Goal: Check status: Check status

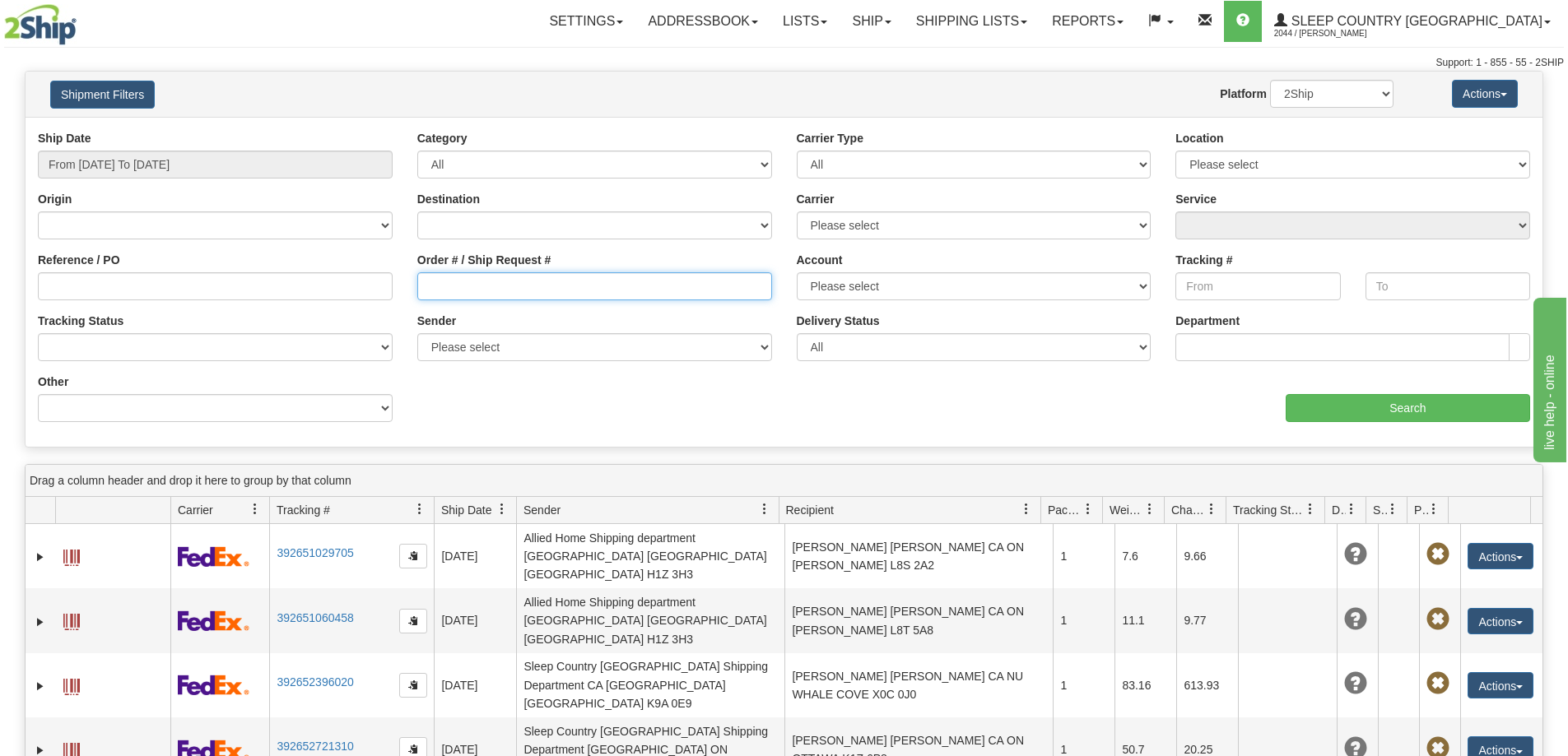
click at [487, 283] on input "Order # / Ship Request #" at bounding box center [594, 286] width 354 height 28
paste input "9002I018146"
type input "9002I018146"
click at [290, 172] on input "From [DATE] To [DATE]" at bounding box center [215, 164] width 354 height 28
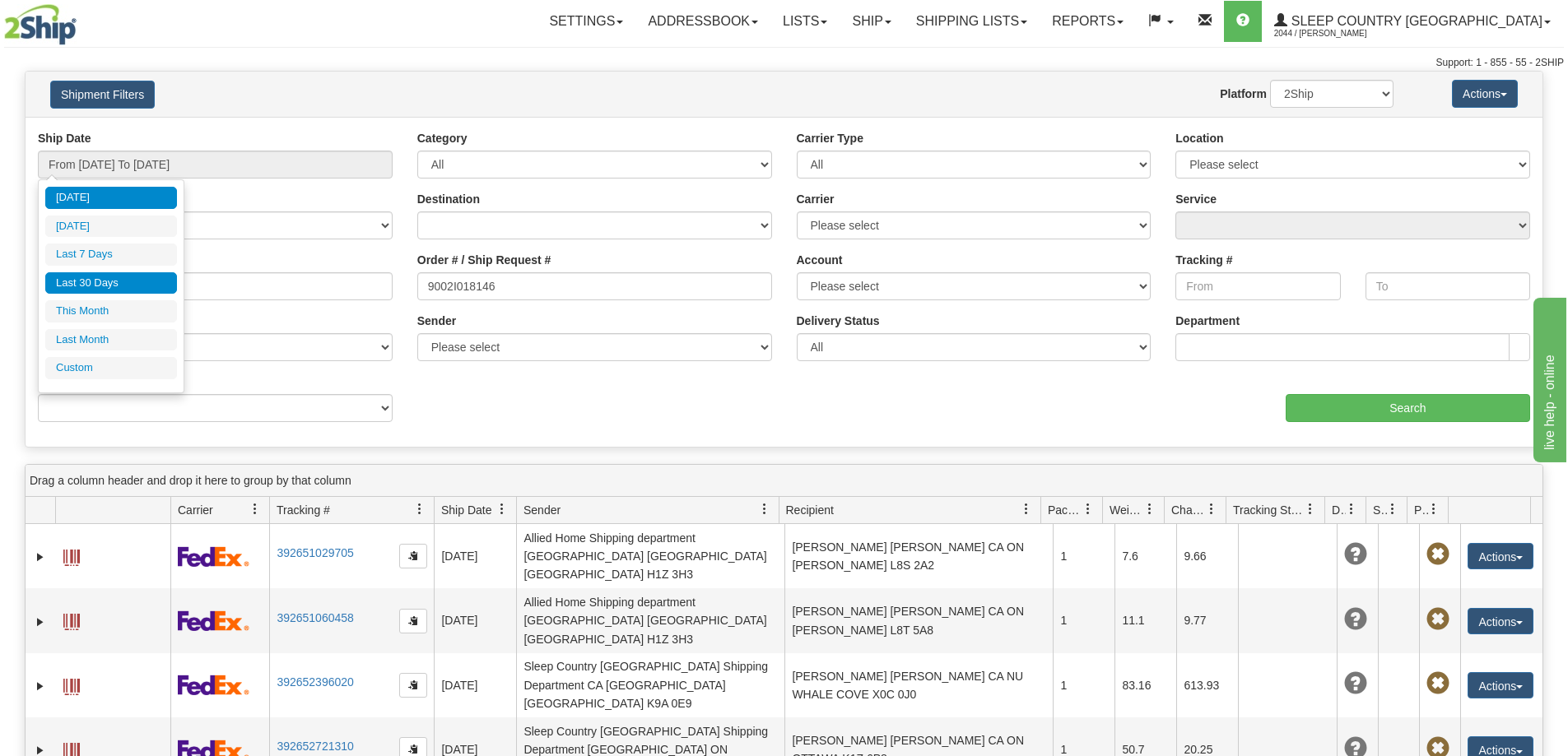
click at [124, 279] on li "Last 30 Days" at bounding box center [111, 283] width 131 height 22
type input "From [DATE] To [DATE]"
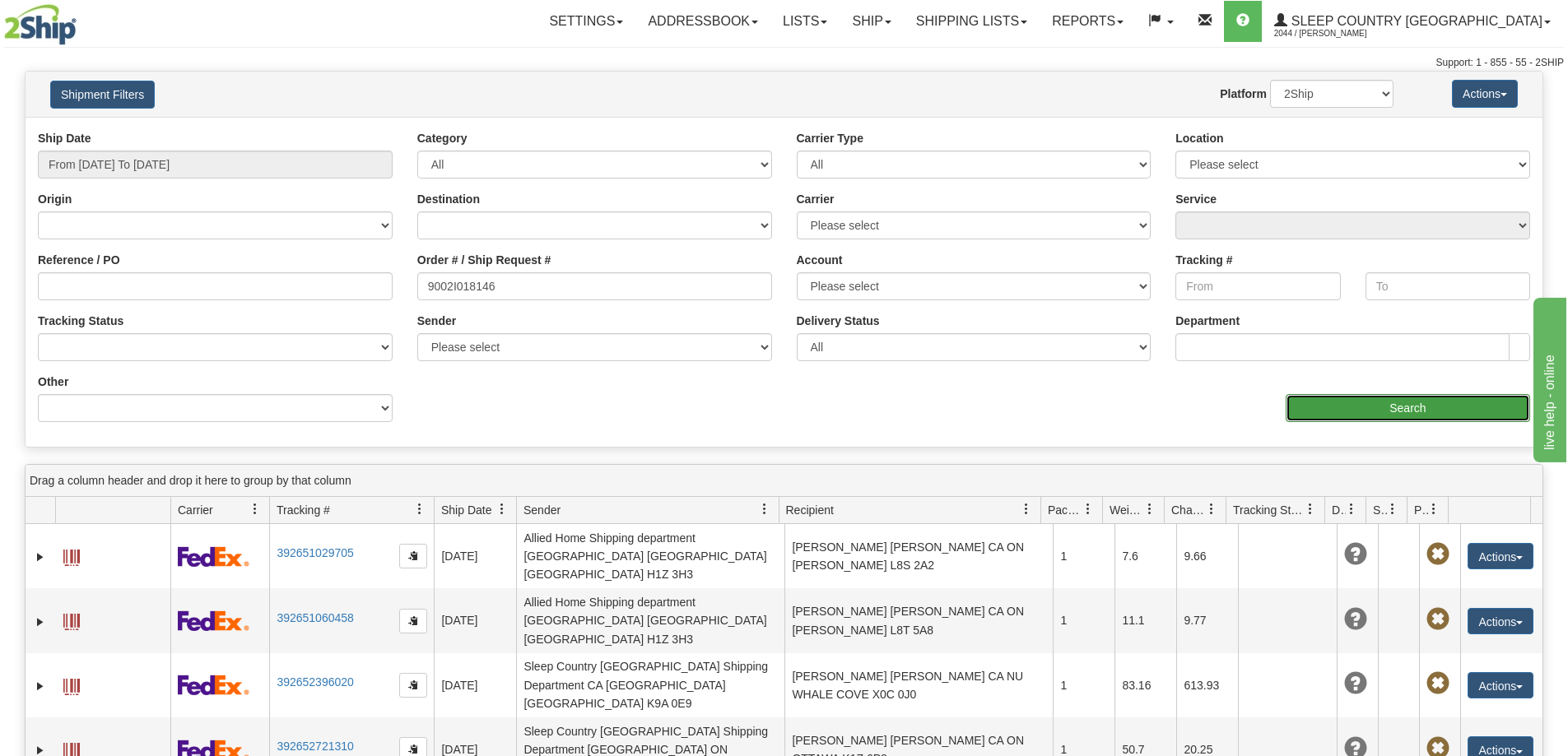
click at [1373, 410] on input "Search" at bounding box center [1407, 408] width 244 height 28
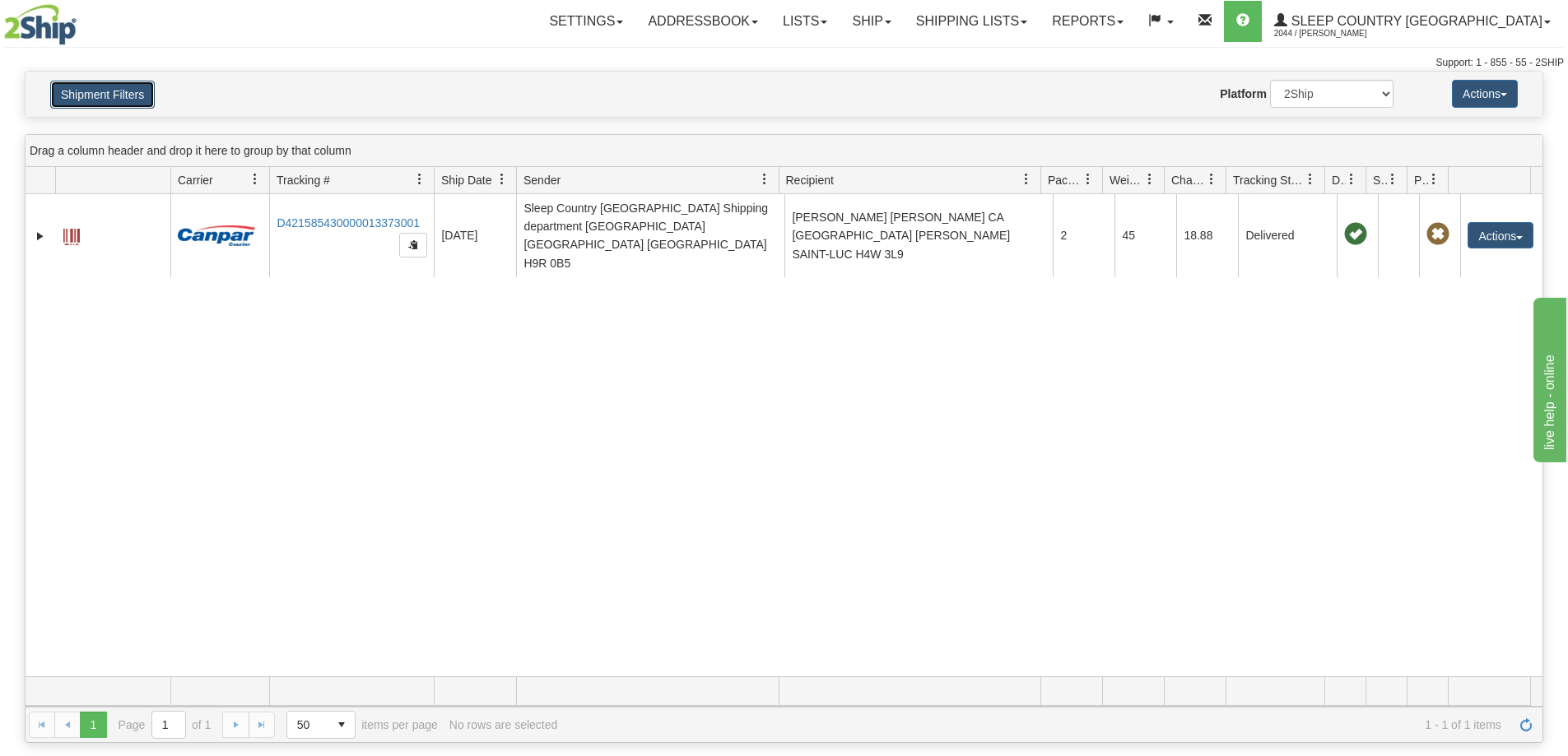
click at [76, 96] on button "Shipment Filters" at bounding box center [103, 94] width 105 height 28
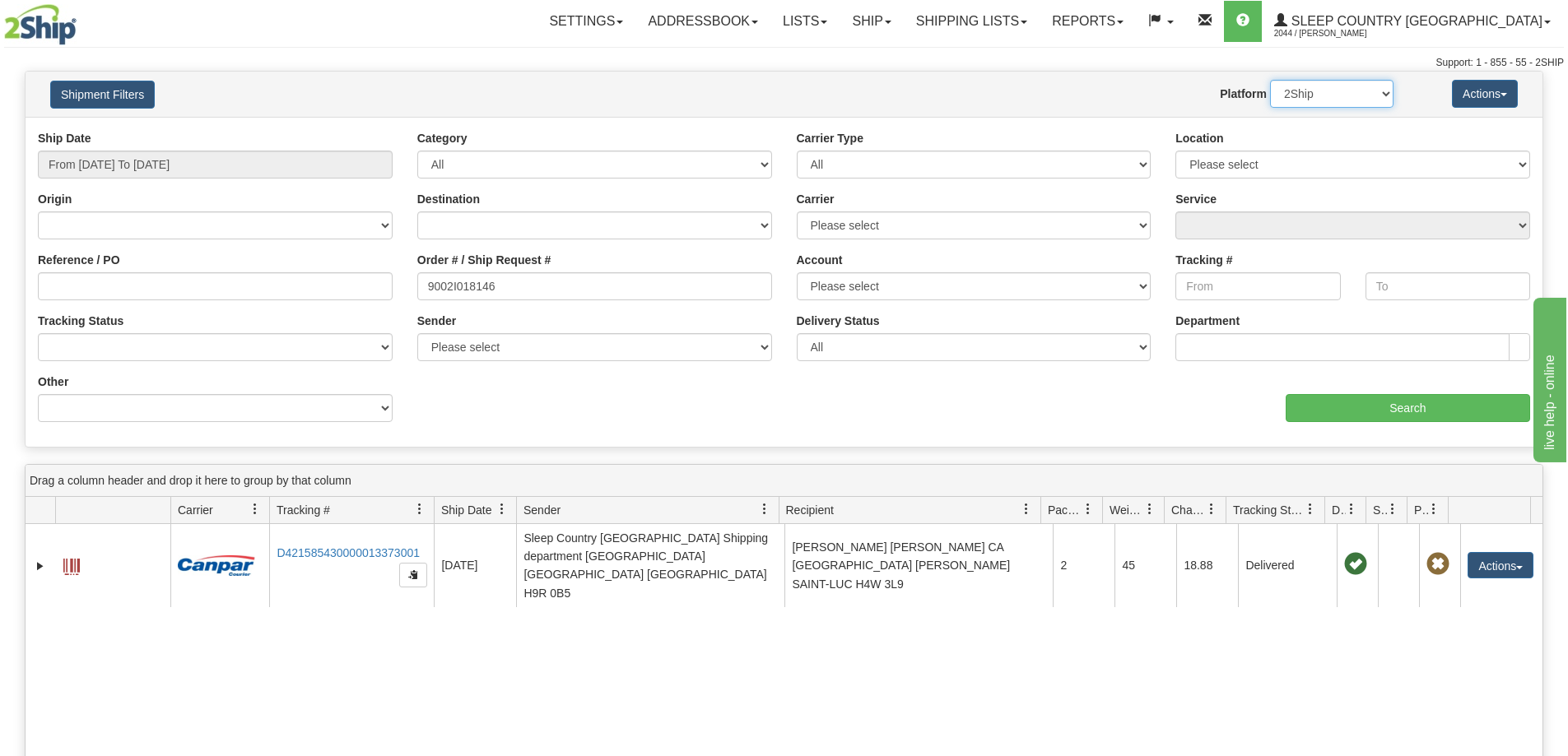
click at [1325, 93] on select "2Ship Imported" at bounding box center [1331, 93] width 123 height 28
select select "1"
click at [1270, 80] on select "2Ship Imported" at bounding box center [1331, 93] width 123 height 28
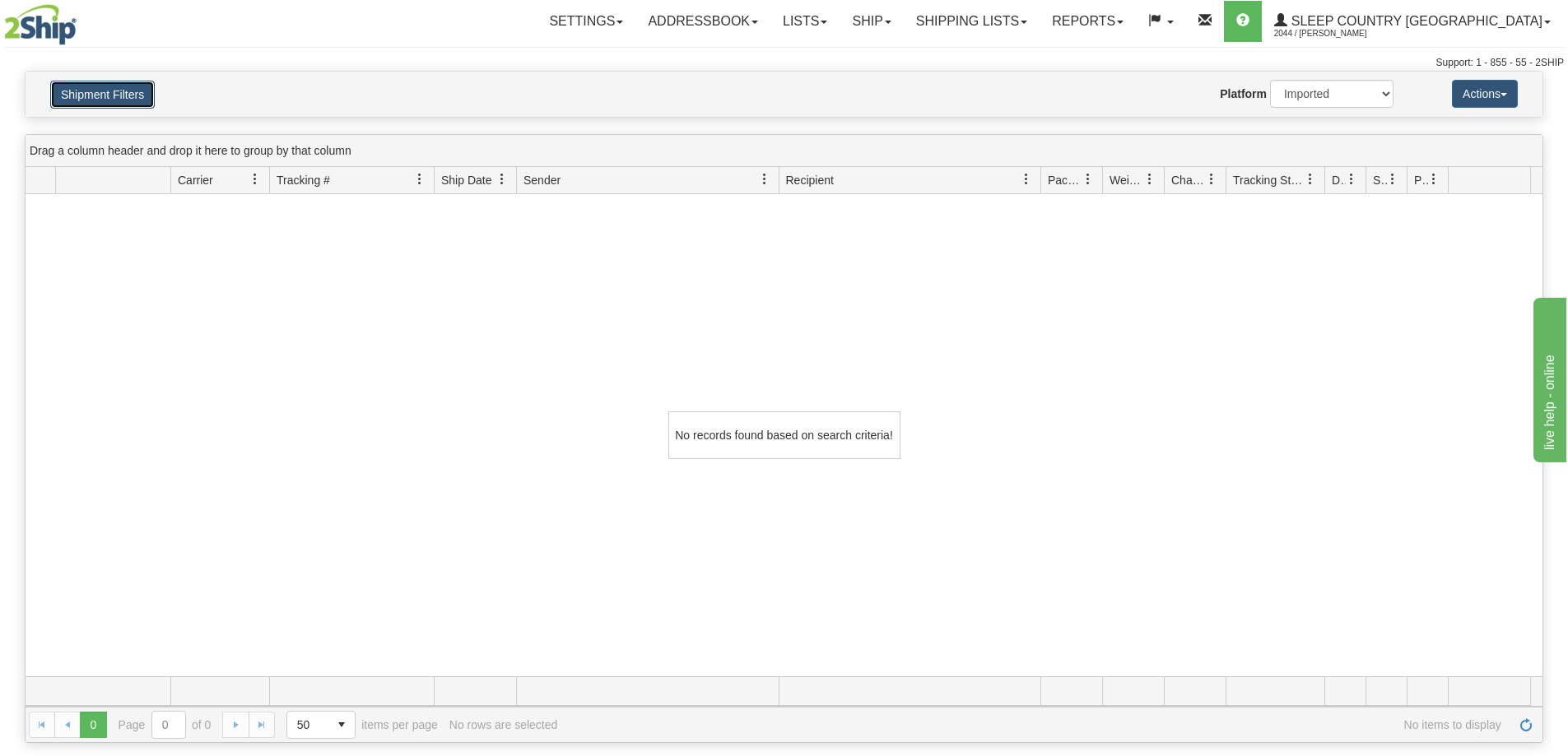
click at [99, 81] on button "Shipment Filters" at bounding box center [103, 94] width 105 height 28
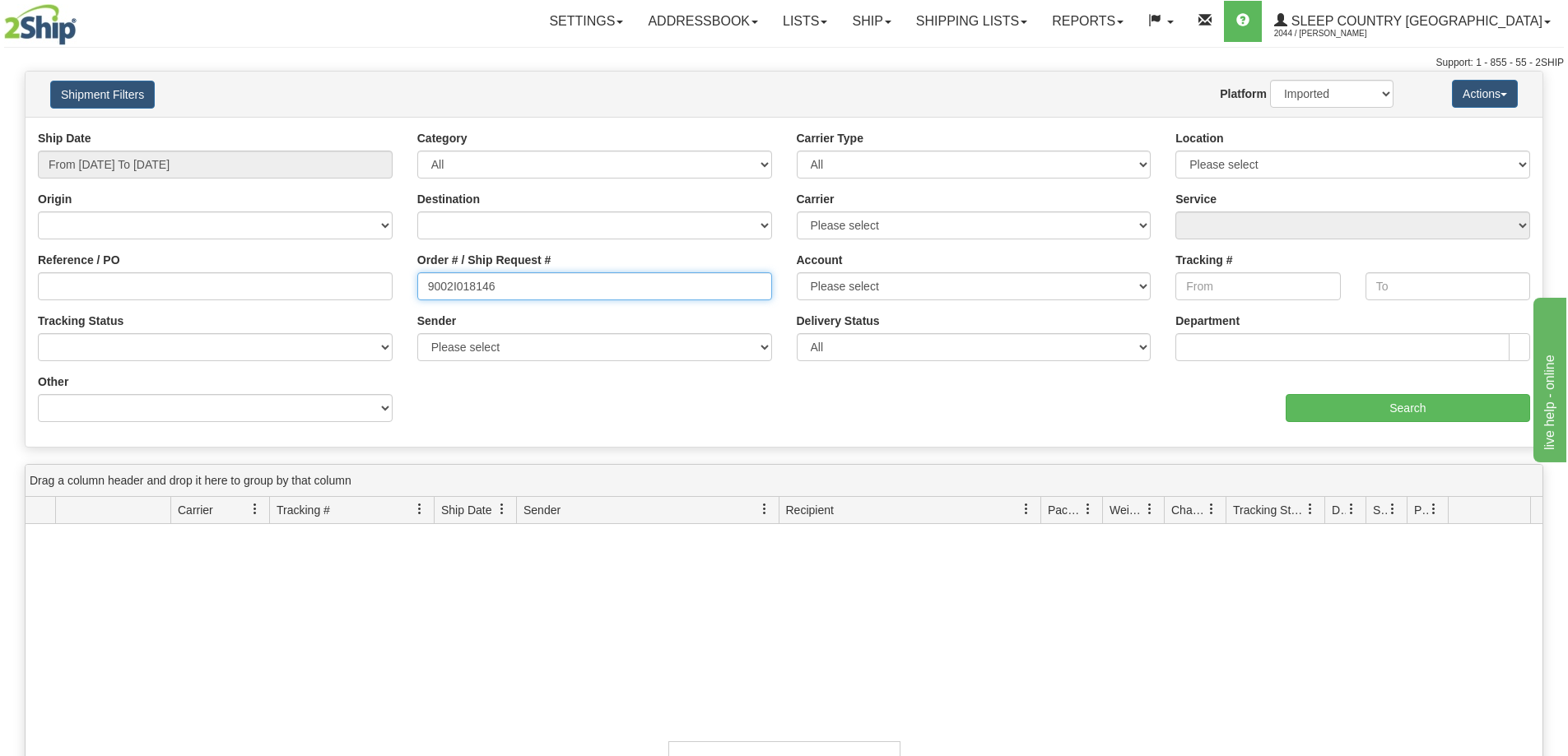
click at [526, 276] on input "9002I018146" at bounding box center [594, 286] width 354 height 28
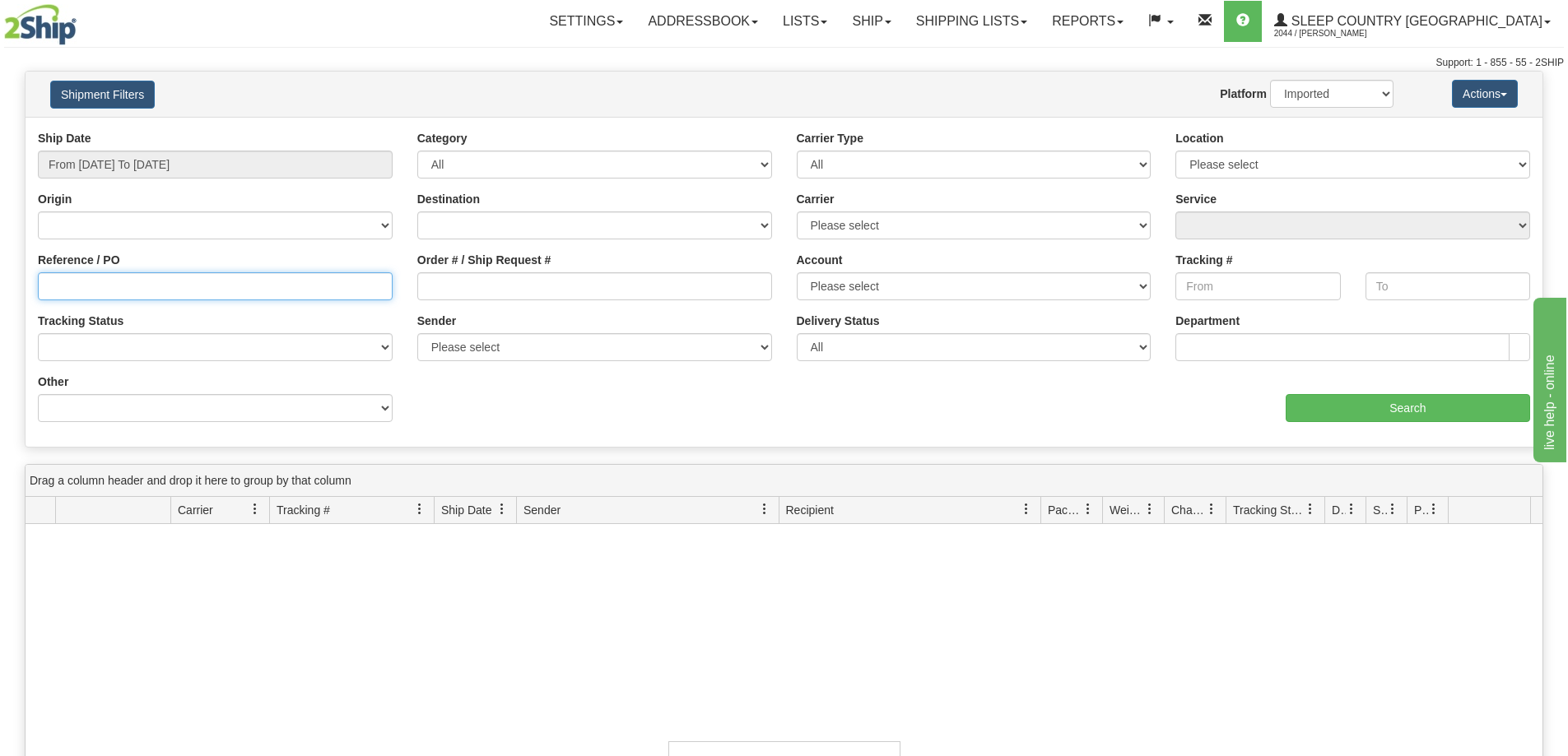
click at [229, 290] on input "Reference / PO" at bounding box center [215, 286] width 354 height 28
paste input "9002I018146"
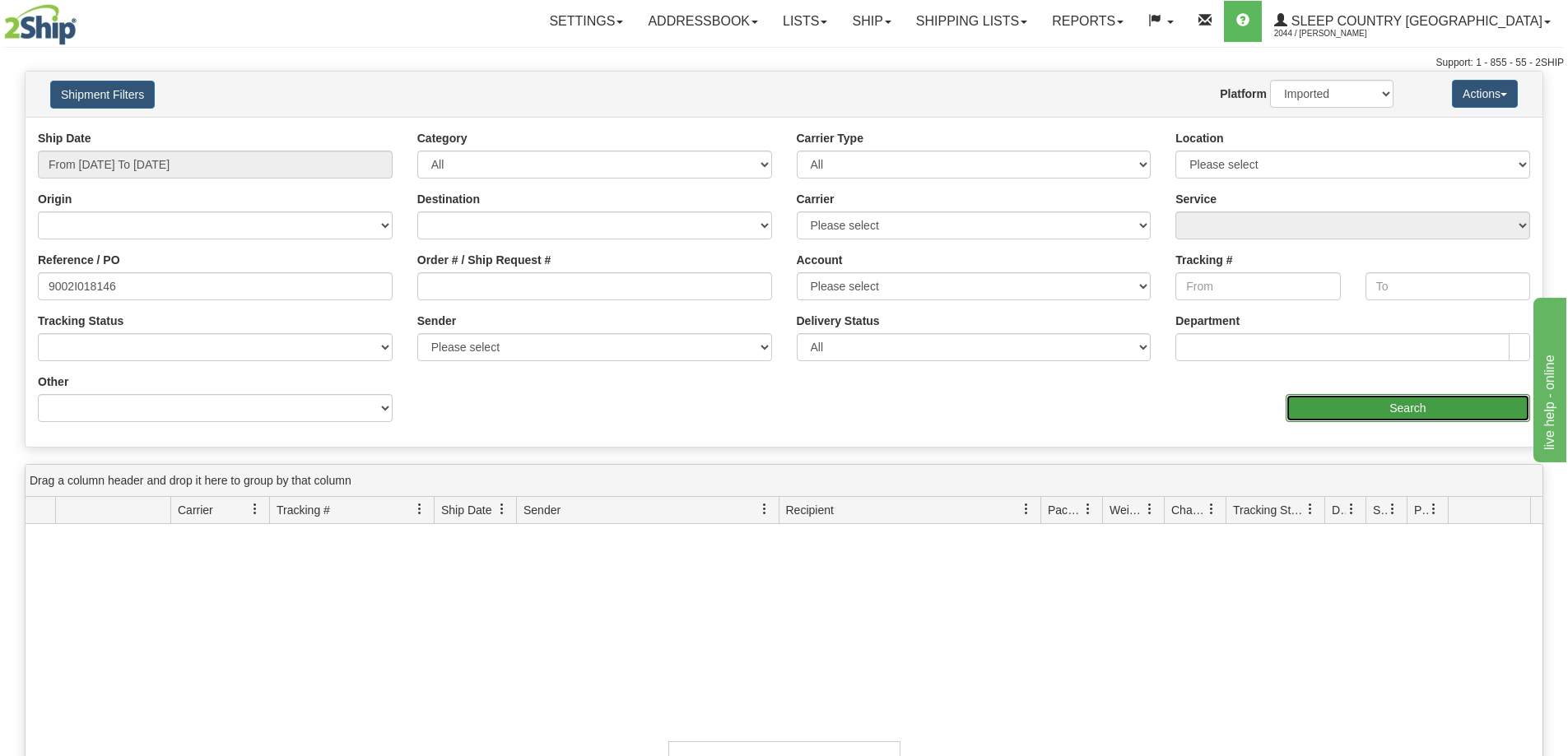
click at [1378, 403] on input "Search" at bounding box center [1407, 408] width 244 height 28
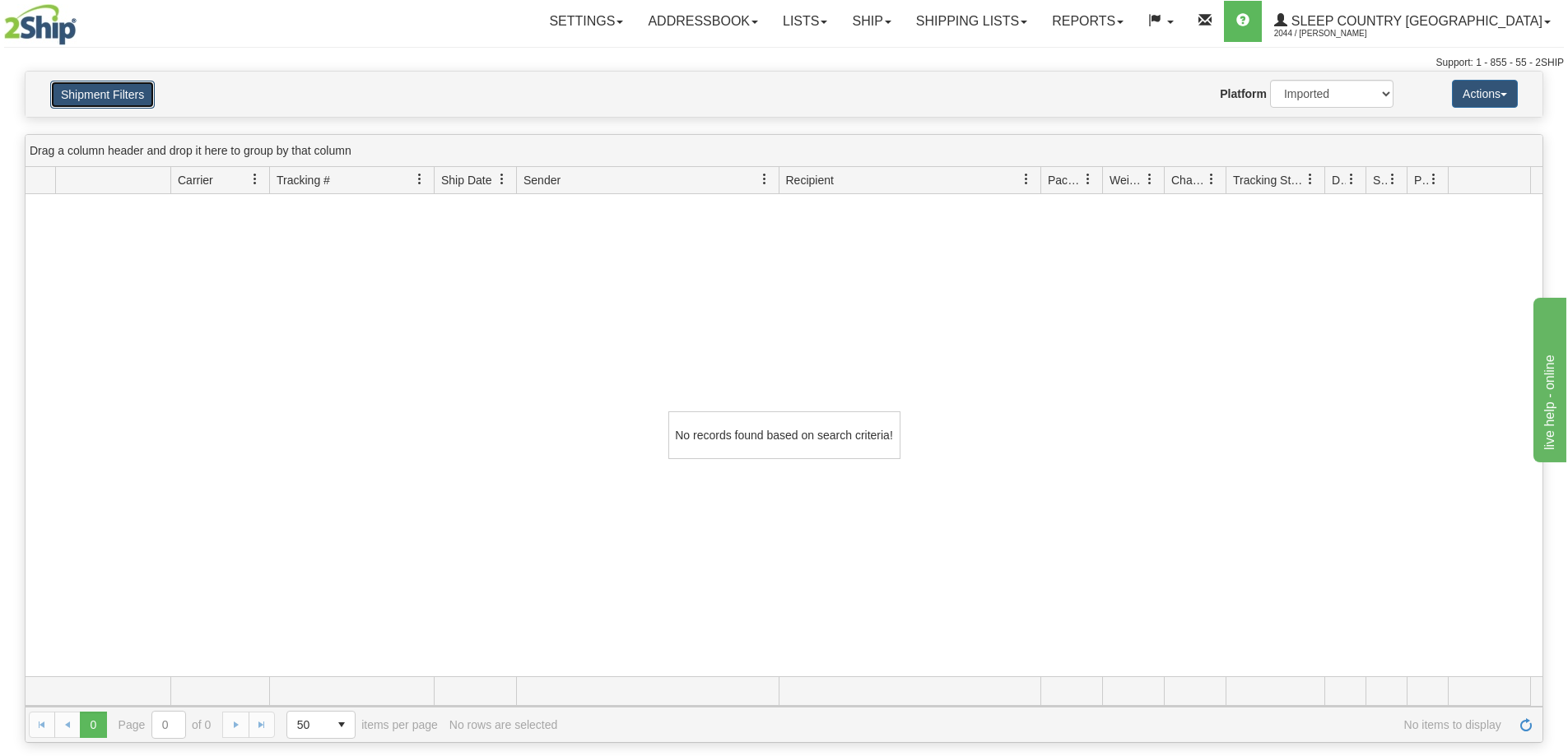
click at [71, 95] on button "Shipment Filters" at bounding box center [103, 94] width 105 height 28
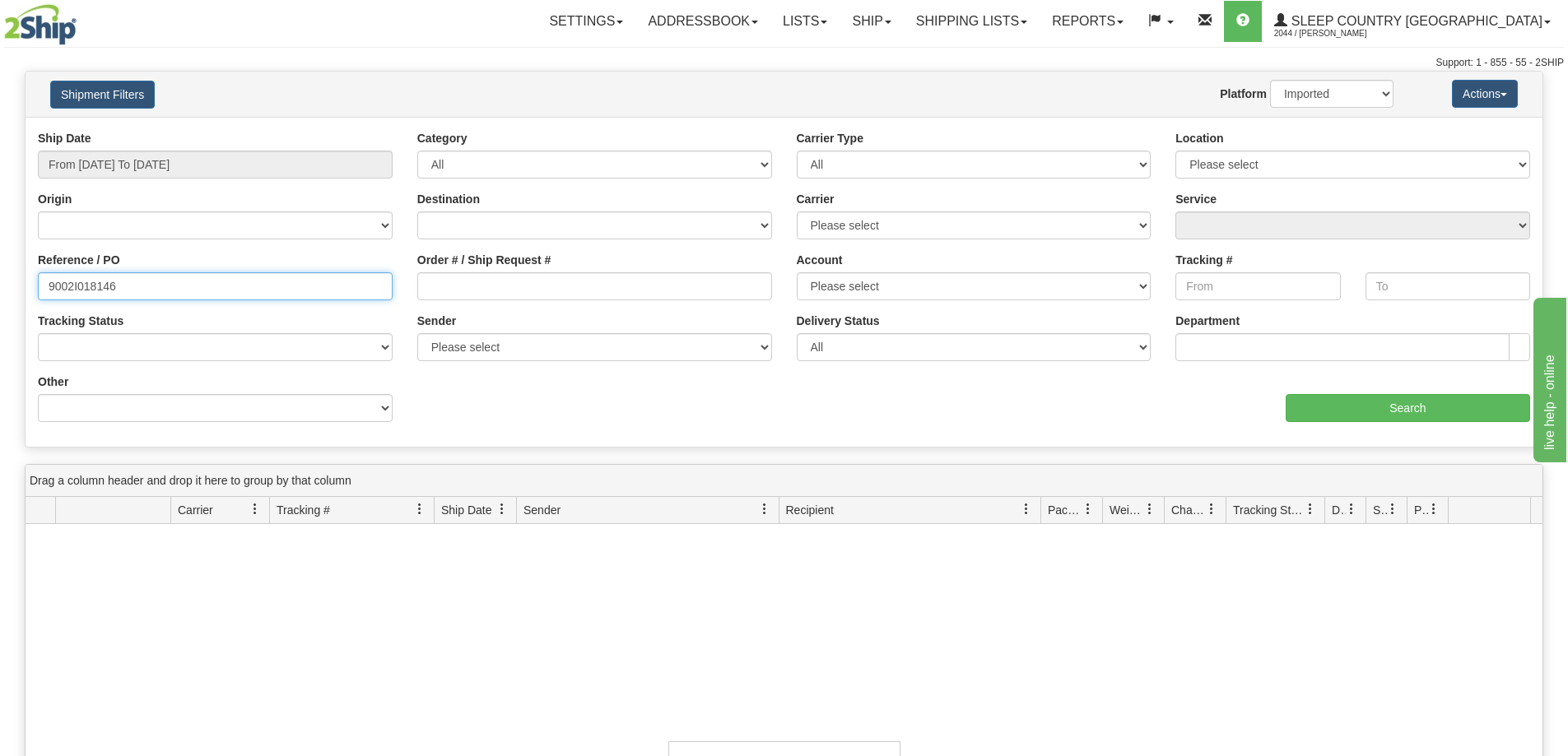
click at [295, 296] on input "9002I018146" at bounding box center [215, 286] width 354 height 28
paste input "1054215"
click at [1354, 94] on select "2Ship Imported" at bounding box center [1331, 93] width 123 height 28
click at [349, 285] on input "1054215" at bounding box center [215, 286] width 354 height 28
type input "9002I018146"
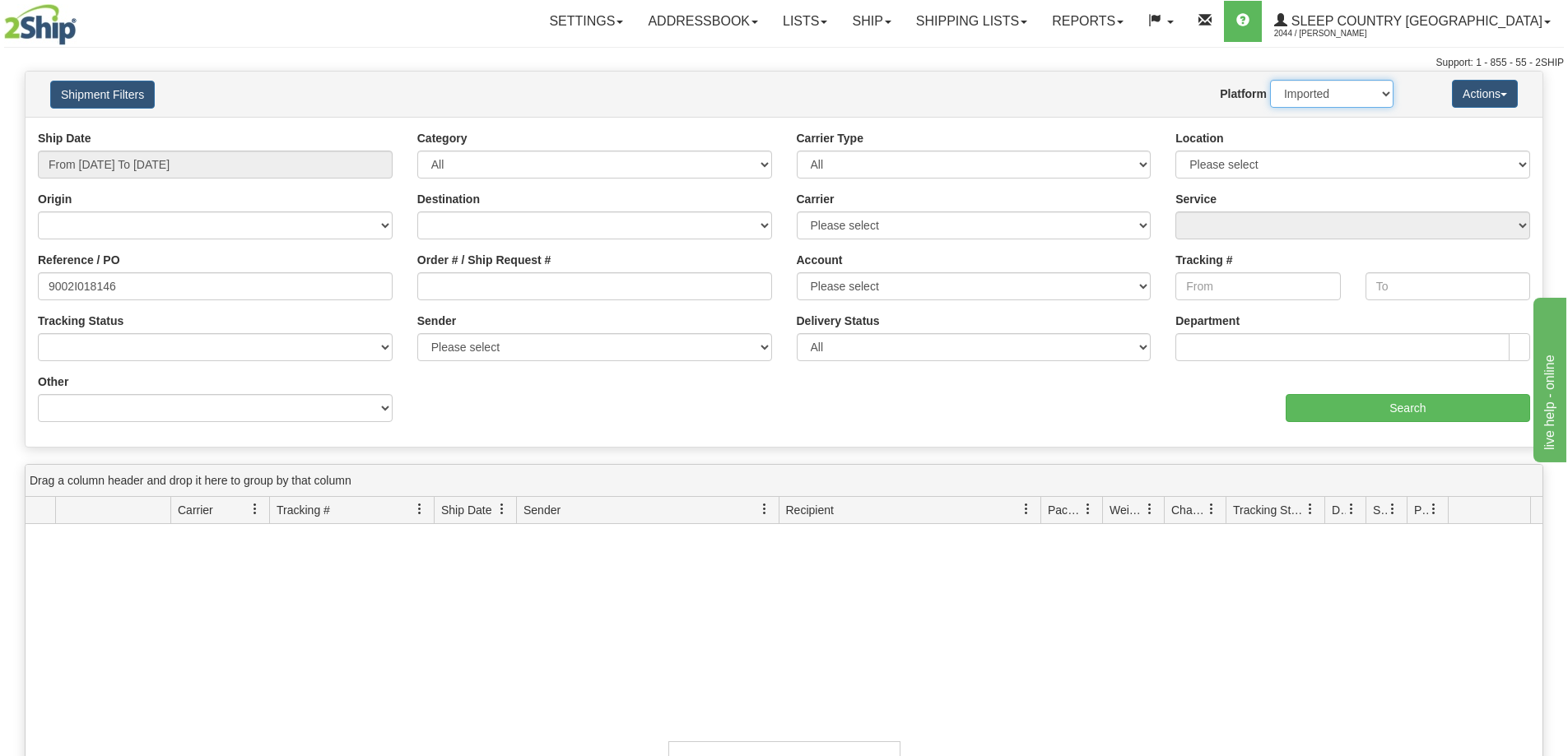
click at [1352, 92] on select "2Ship Imported" at bounding box center [1331, 93] width 123 height 28
select select "0"
click at [1270, 80] on select "2Ship Imported" at bounding box center [1331, 93] width 123 height 28
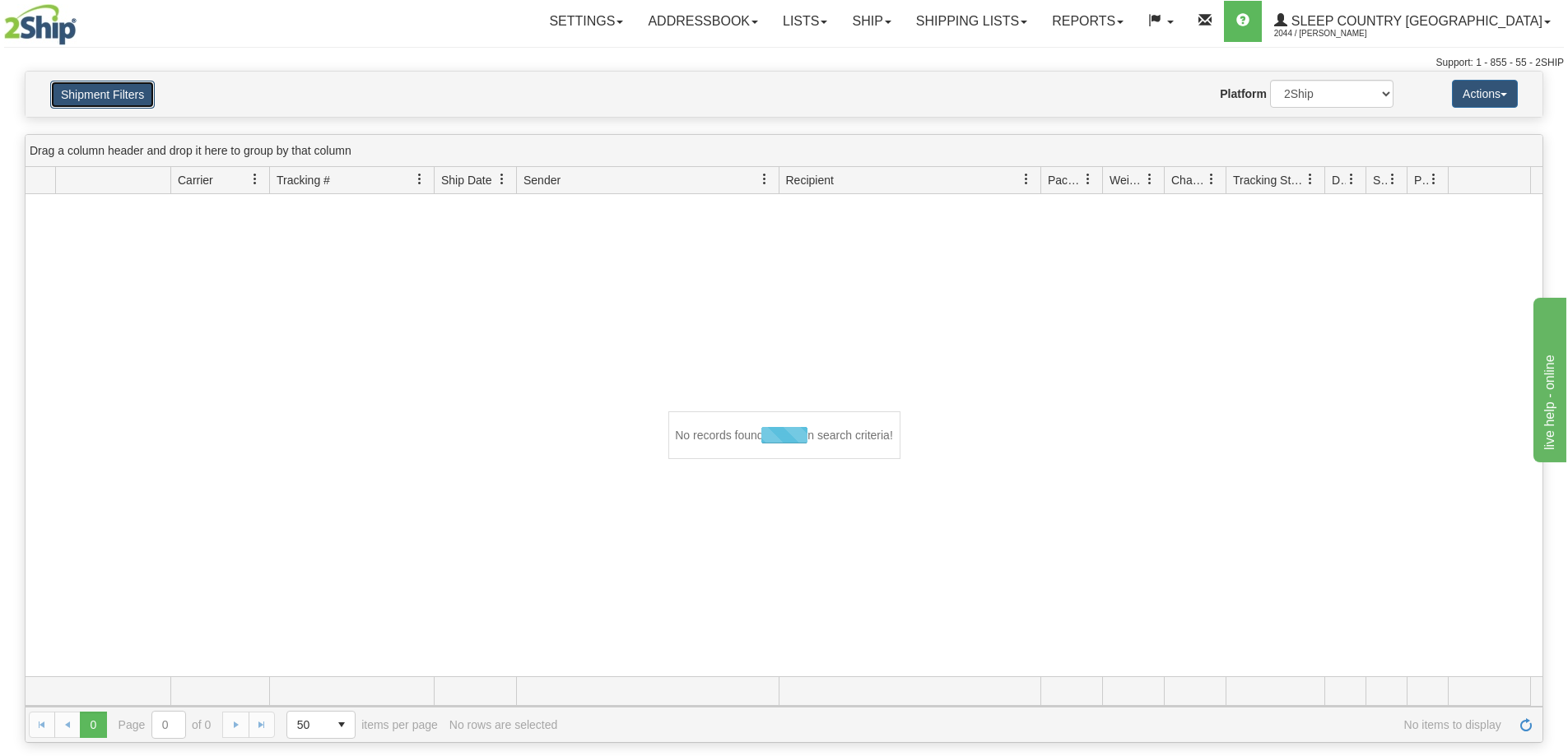
click at [124, 94] on button "Shipment Filters" at bounding box center [103, 94] width 105 height 28
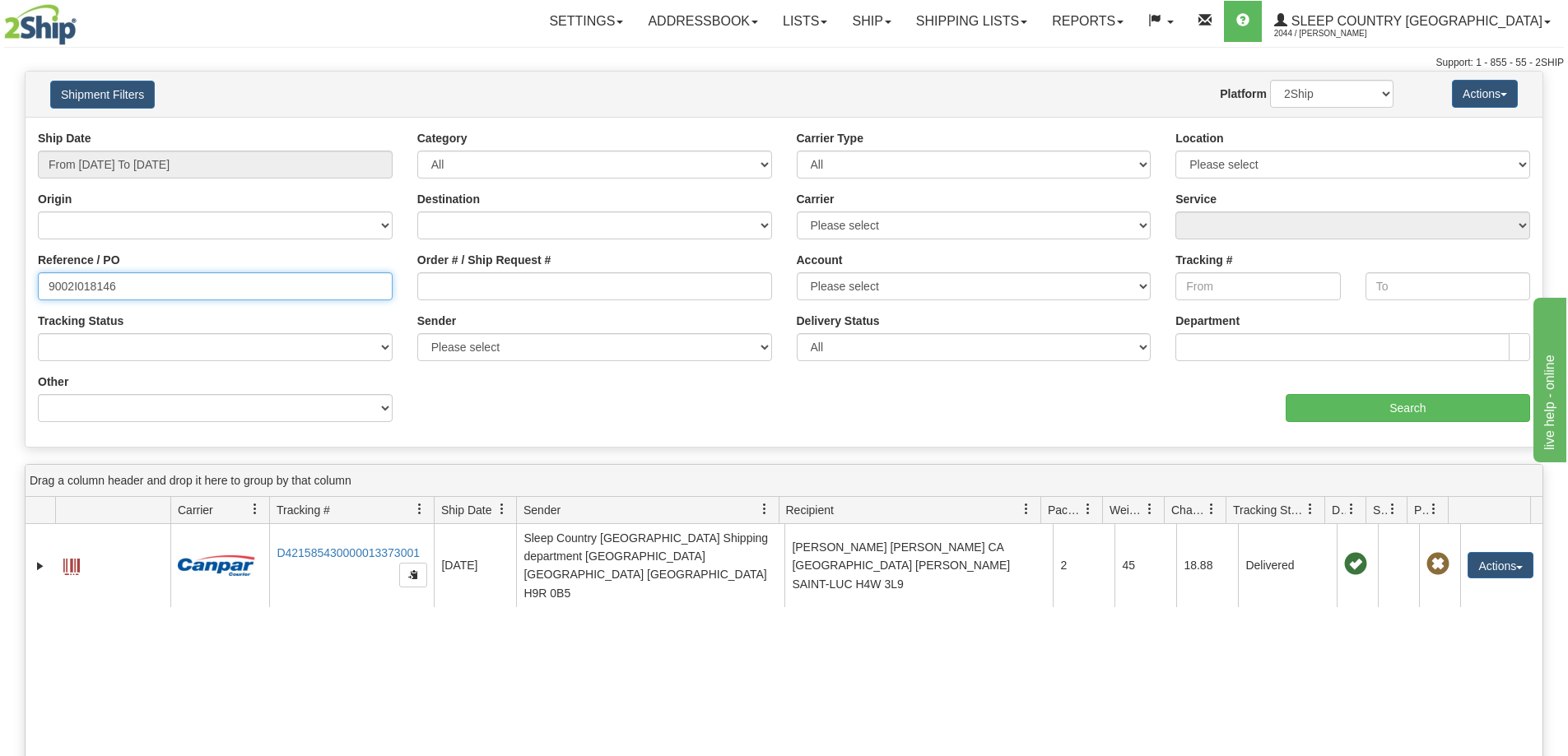
click at [160, 289] on input "9002I018146" at bounding box center [215, 286] width 354 height 28
paste input "1054215"
type input "1054215"
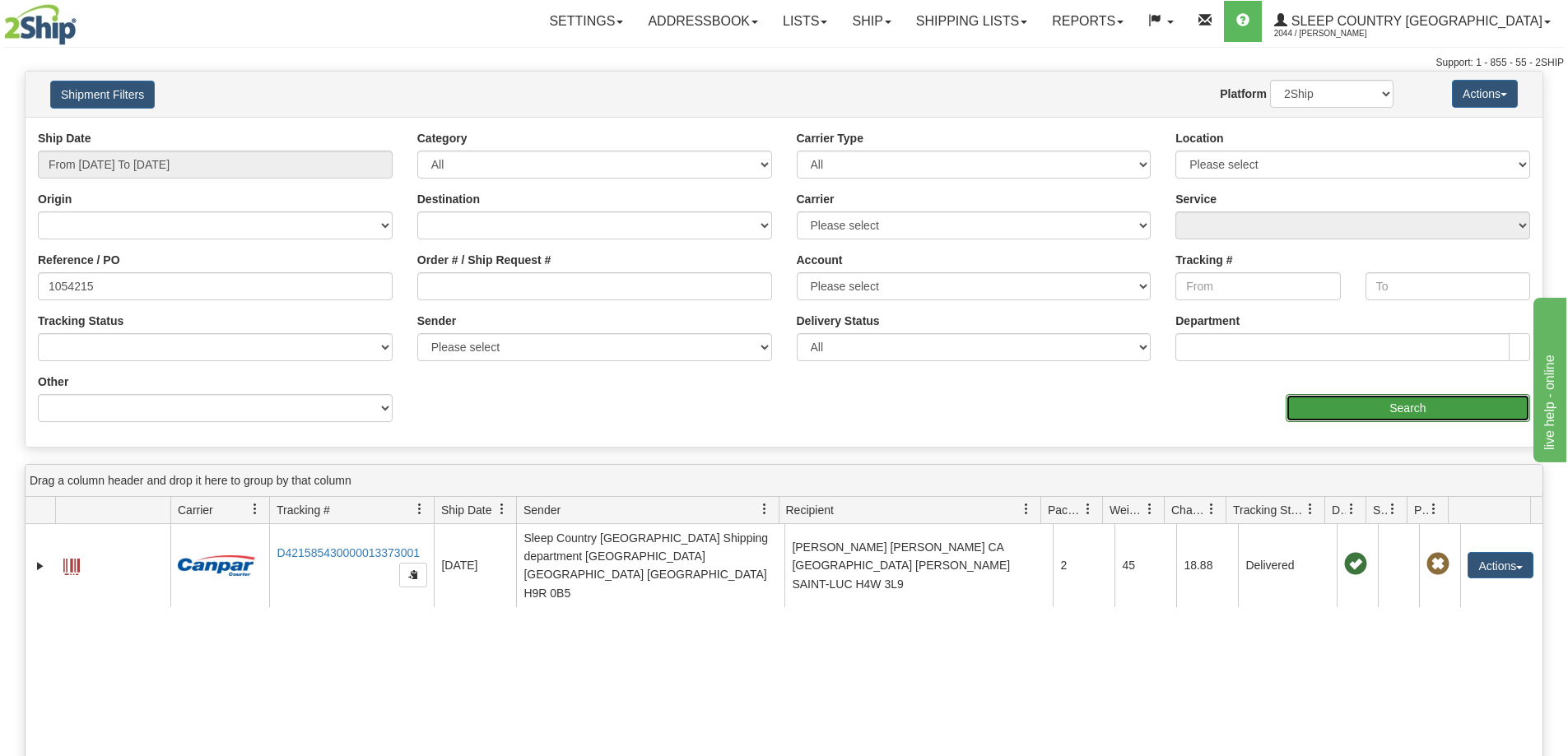
click at [1346, 408] on input "Search" at bounding box center [1407, 408] width 244 height 28
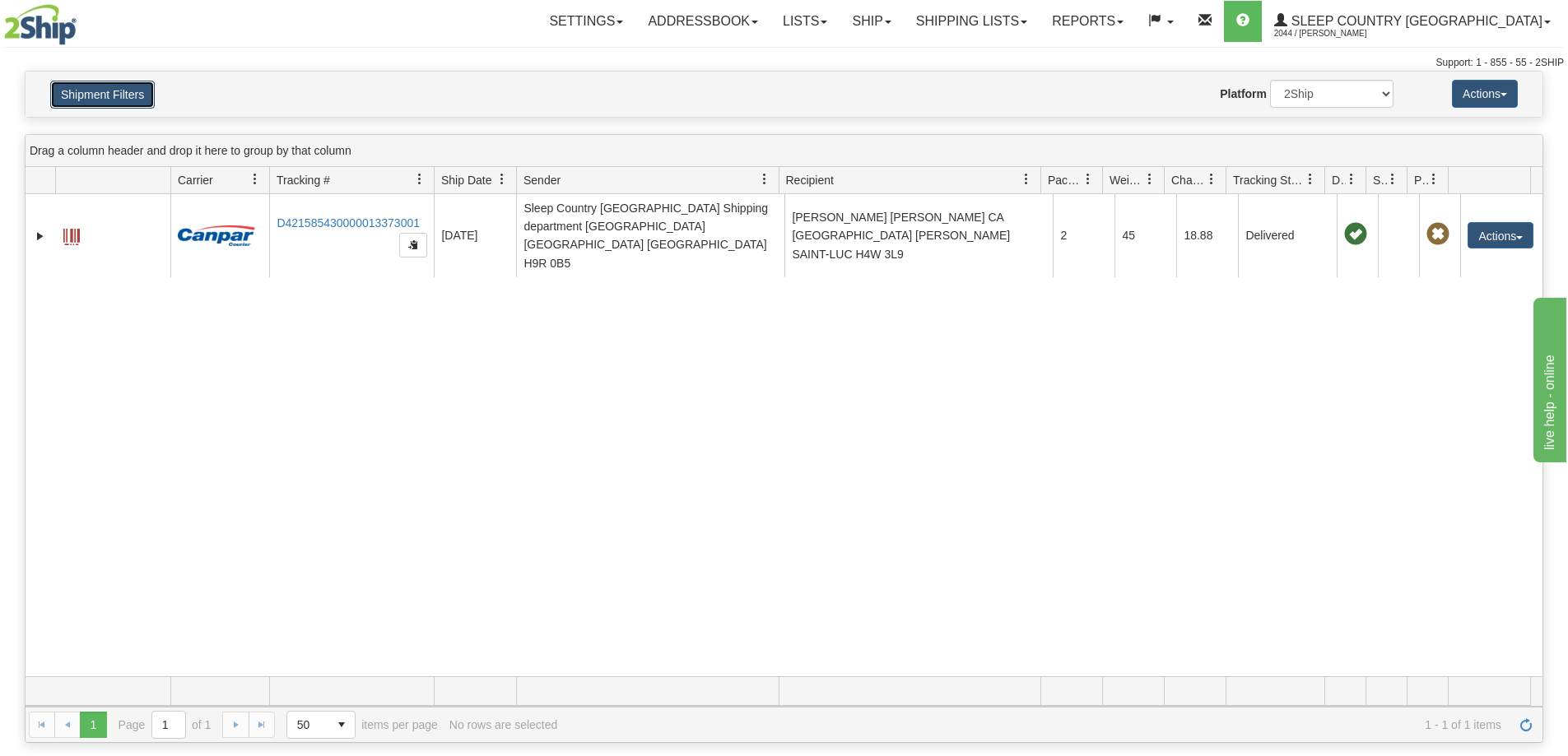
click at [124, 88] on button "Shipment Filters" at bounding box center [103, 94] width 105 height 28
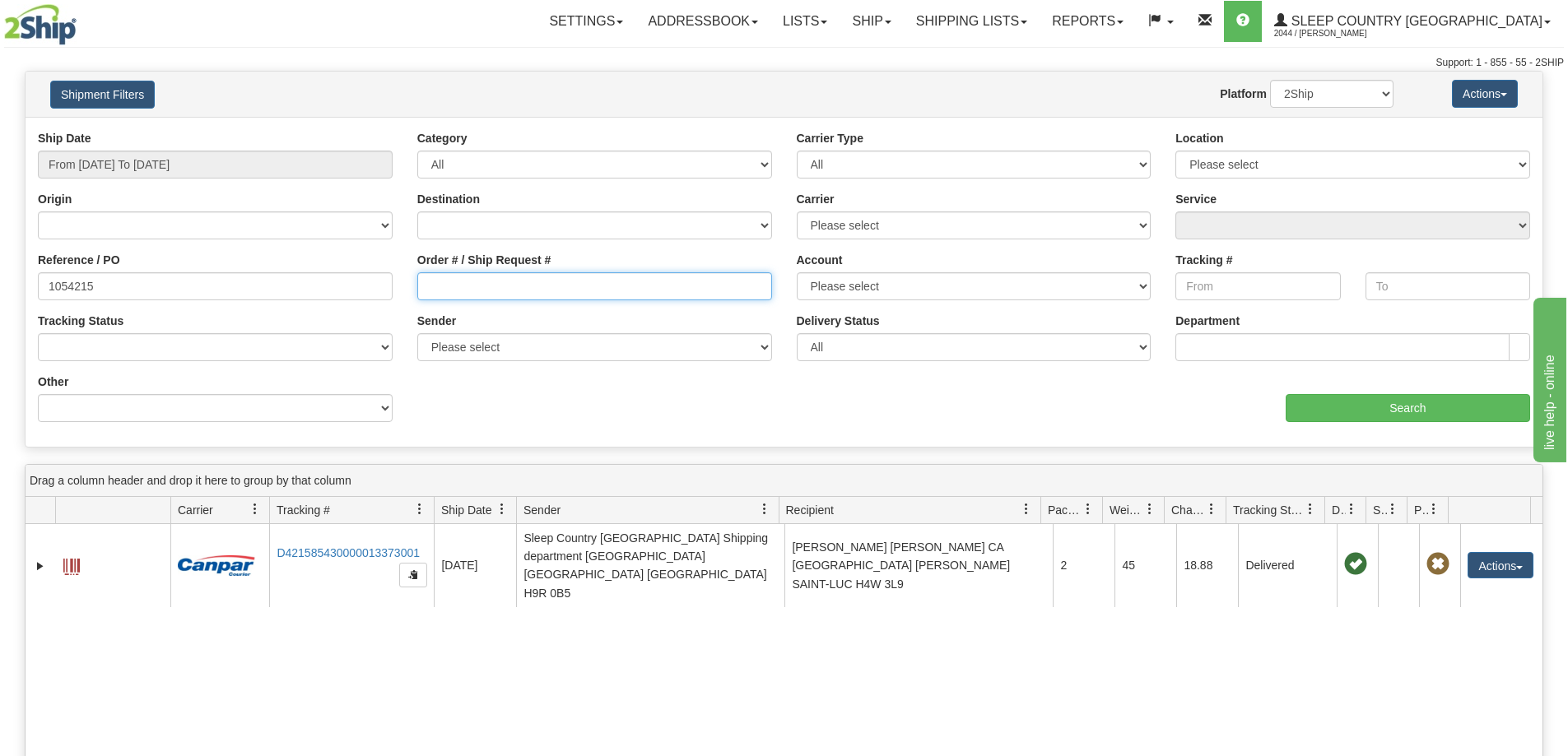
click at [538, 274] on input "Order # / Ship Request #" at bounding box center [594, 286] width 354 height 28
paste input "1054215"
type input "1054215"
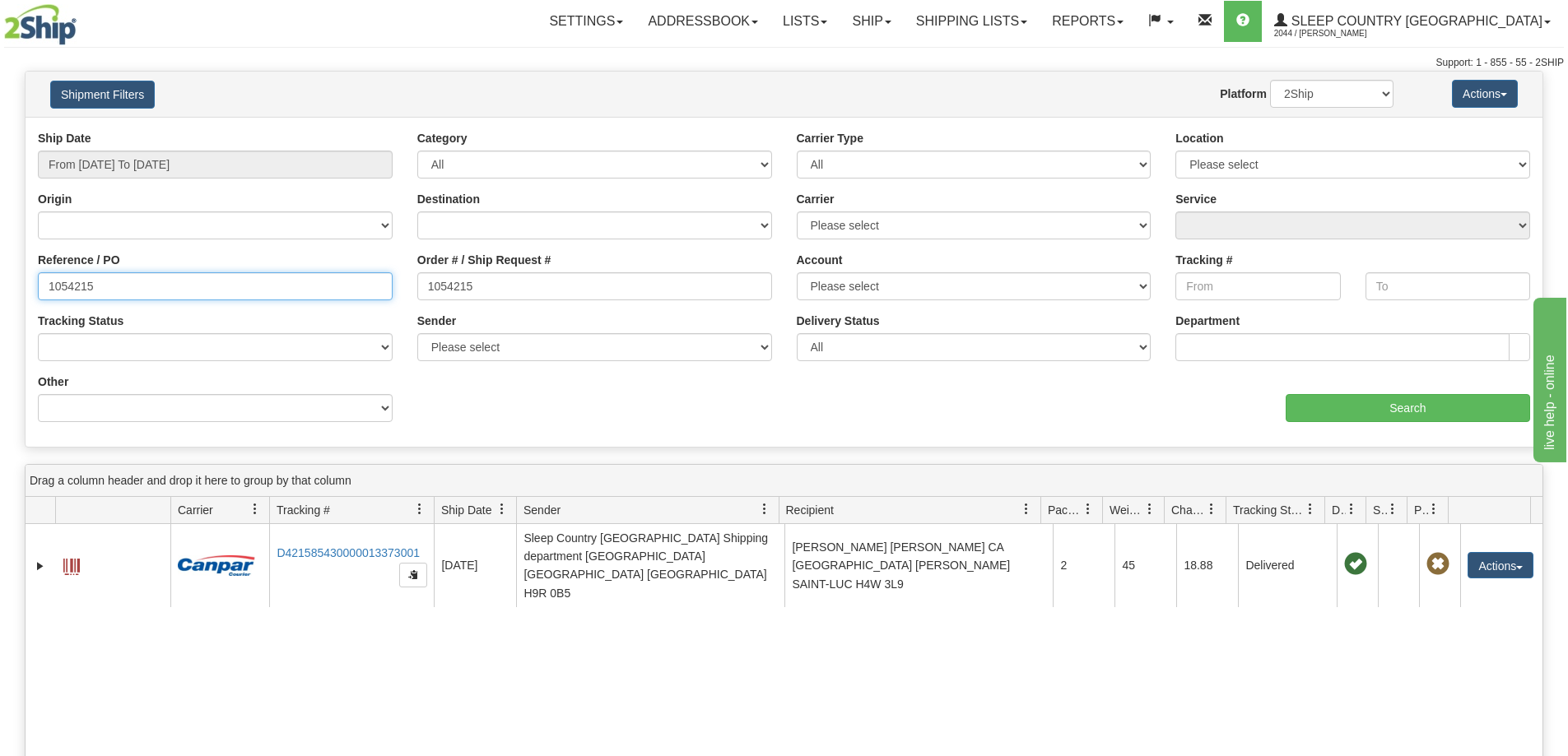
click at [219, 294] on input "1054215" at bounding box center [215, 286] width 354 height 28
click at [1346, 384] on div "aaa Search" at bounding box center [1164, 398] width 759 height 49
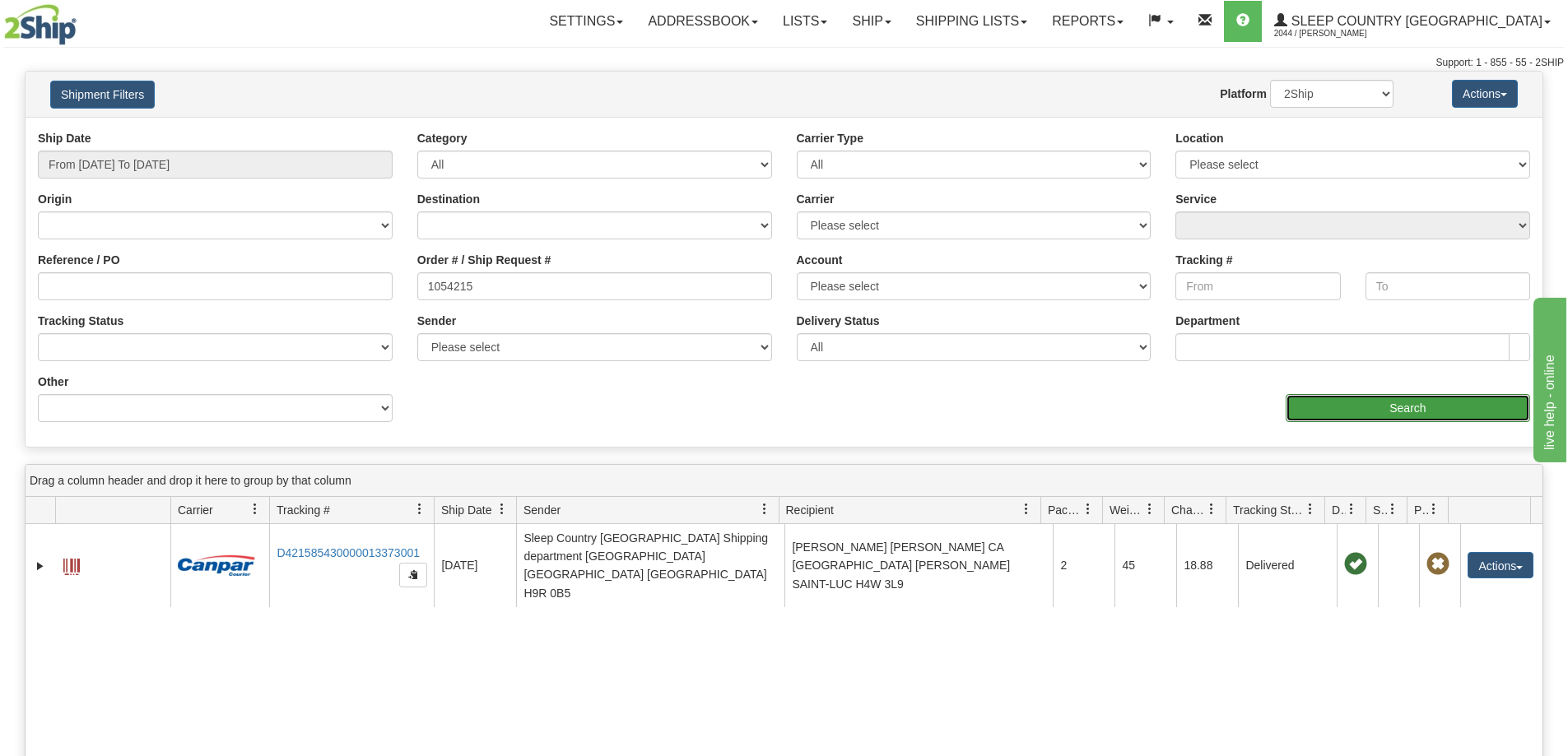
click at [1337, 394] on input "Search" at bounding box center [1407, 408] width 244 height 28
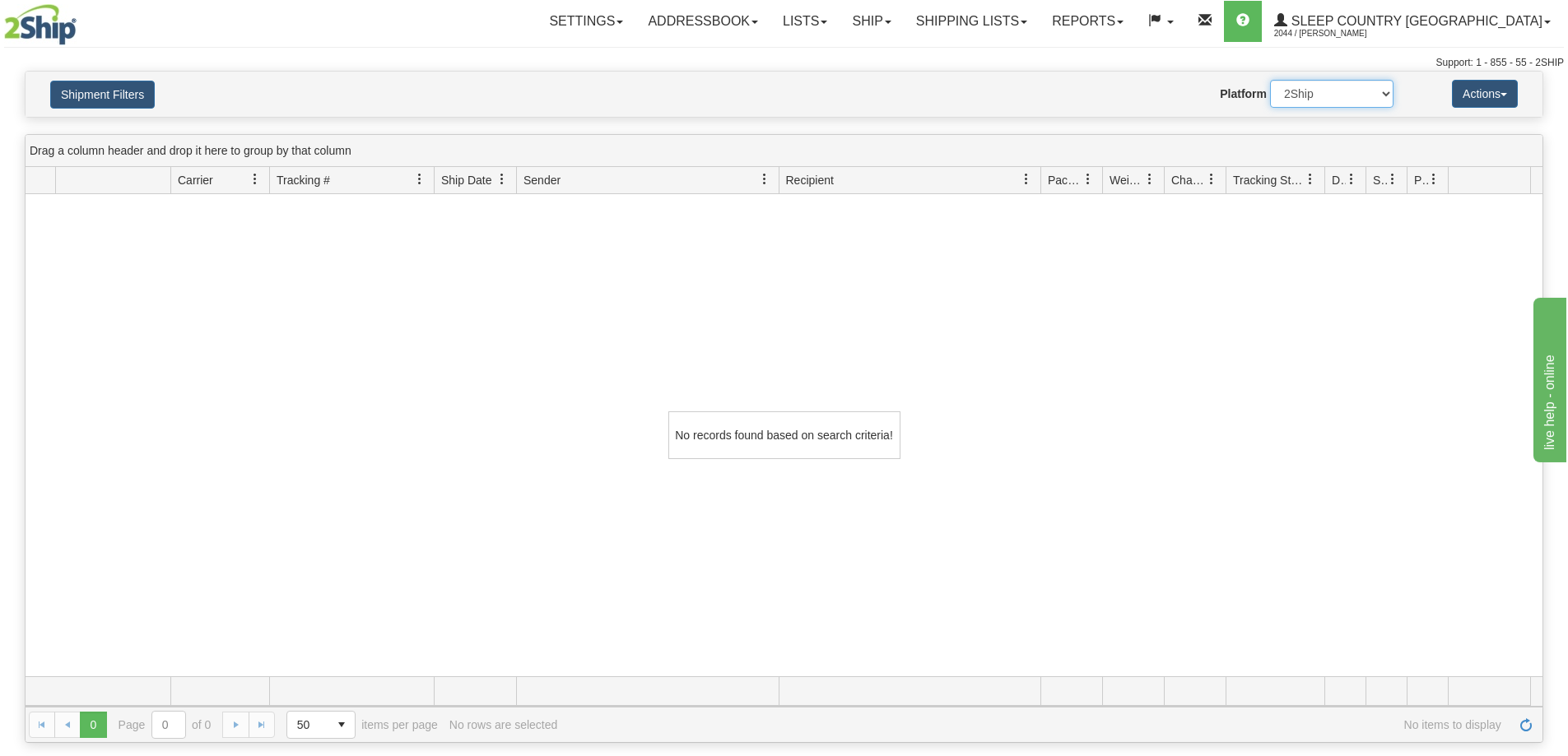
click at [1327, 95] on select "2Ship Imported" at bounding box center [1331, 93] width 123 height 28
select select "1"
click at [1270, 80] on select "2Ship Imported" at bounding box center [1331, 93] width 123 height 28
click at [1316, 110] on div "Shipment Filters Website Agent Nothing selected Client User Platform 2Ship Impo…" at bounding box center [784, 94] width 1516 height 45
click at [1312, 98] on select "2Ship Imported" at bounding box center [1331, 93] width 123 height 28
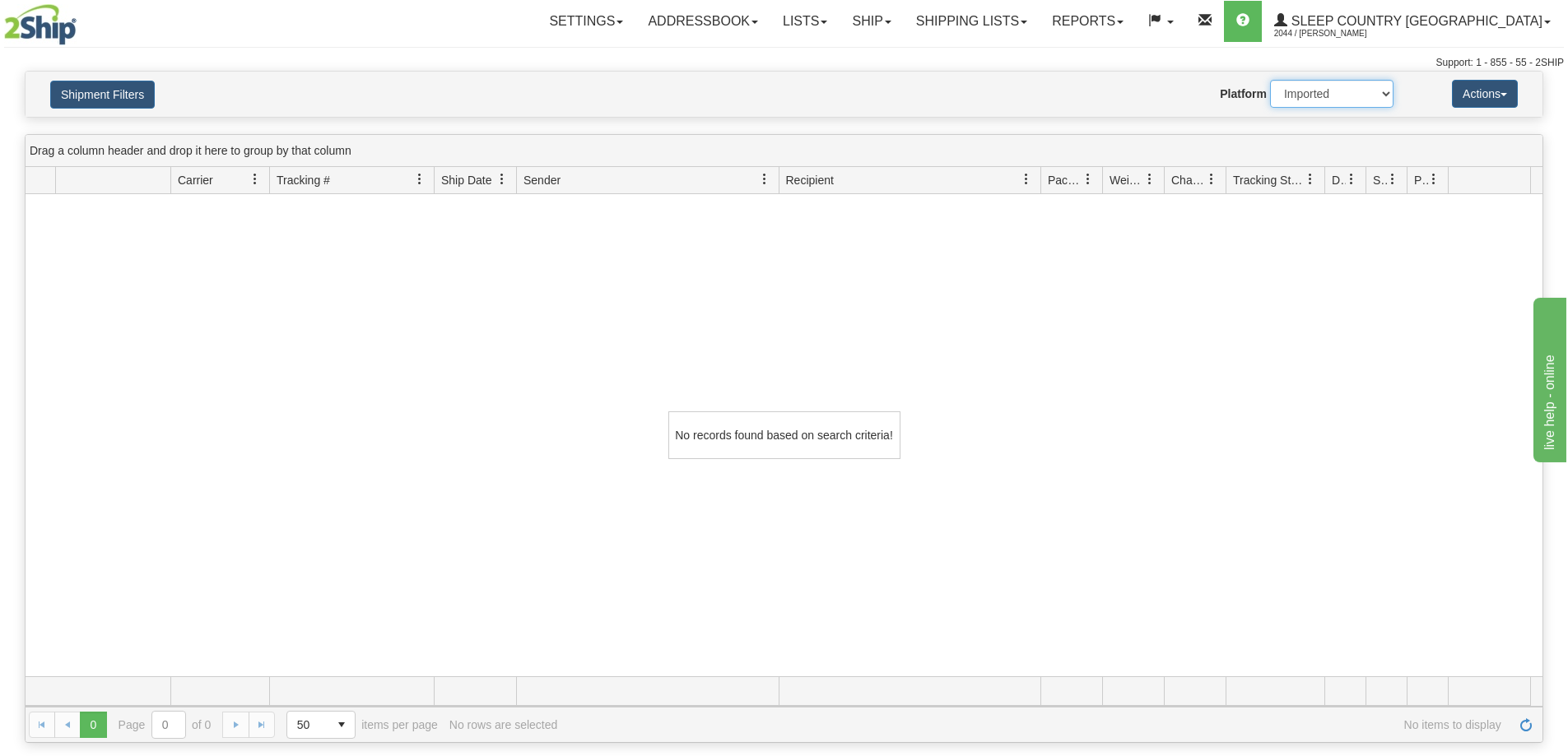
click at [1270, 80] on select "2Ship Imported" at bounding box center [1331, 93] width 123 height 28
click at [134, 103] on button "Shipment Filters" at bounding box center [103, 94] width 105 height 28
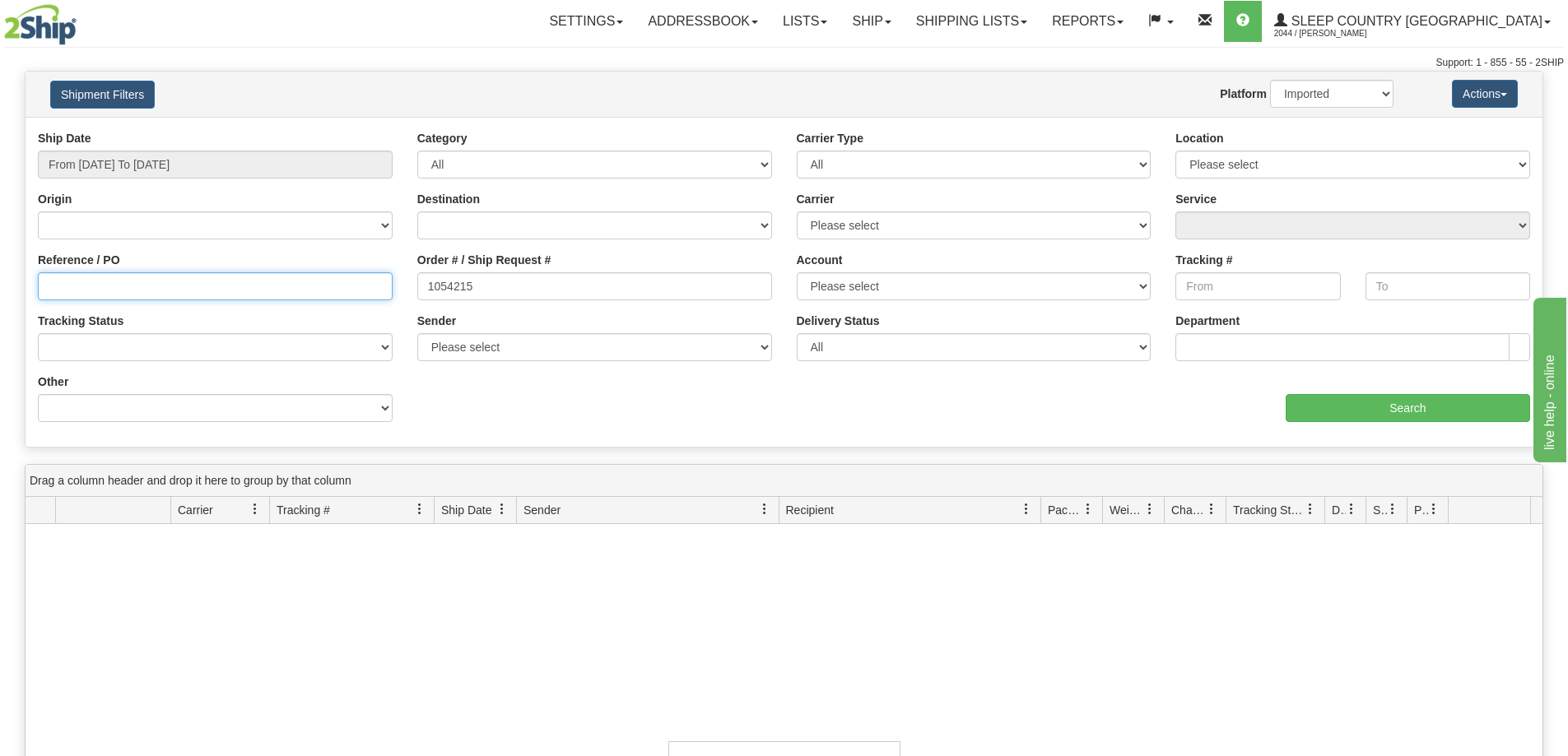
click at [263, 292] on input "Reference / PO" at bounding box center [215, 286] width 354 height 28
paste input "1054215"
type input "1054215"
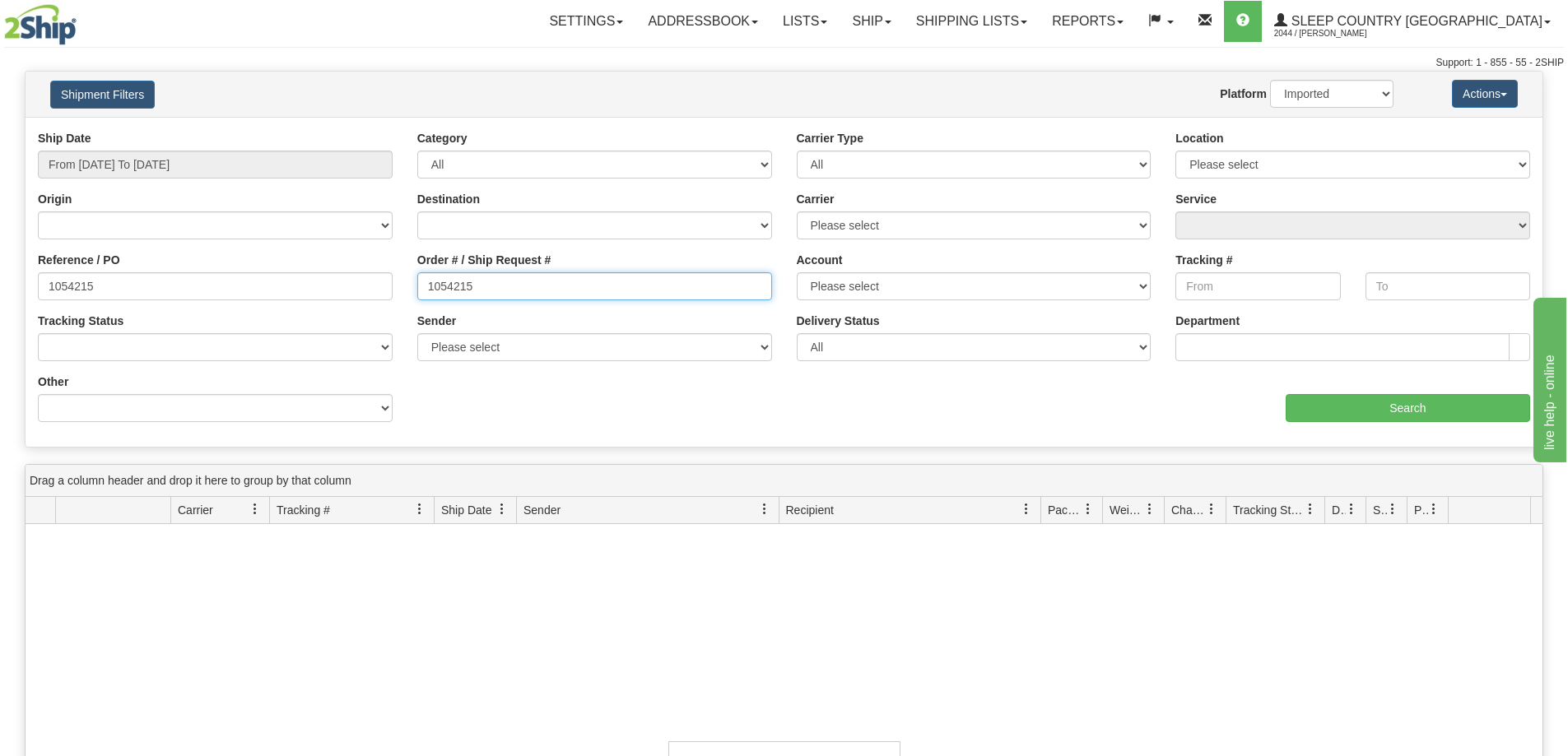
click at [566, 287] on input "1054215" at bounding box center [594, 286] width 354 height 28
click at [1333, 392] on div "aaa Search" at bounding box center [1164, 398] width 759 height 49
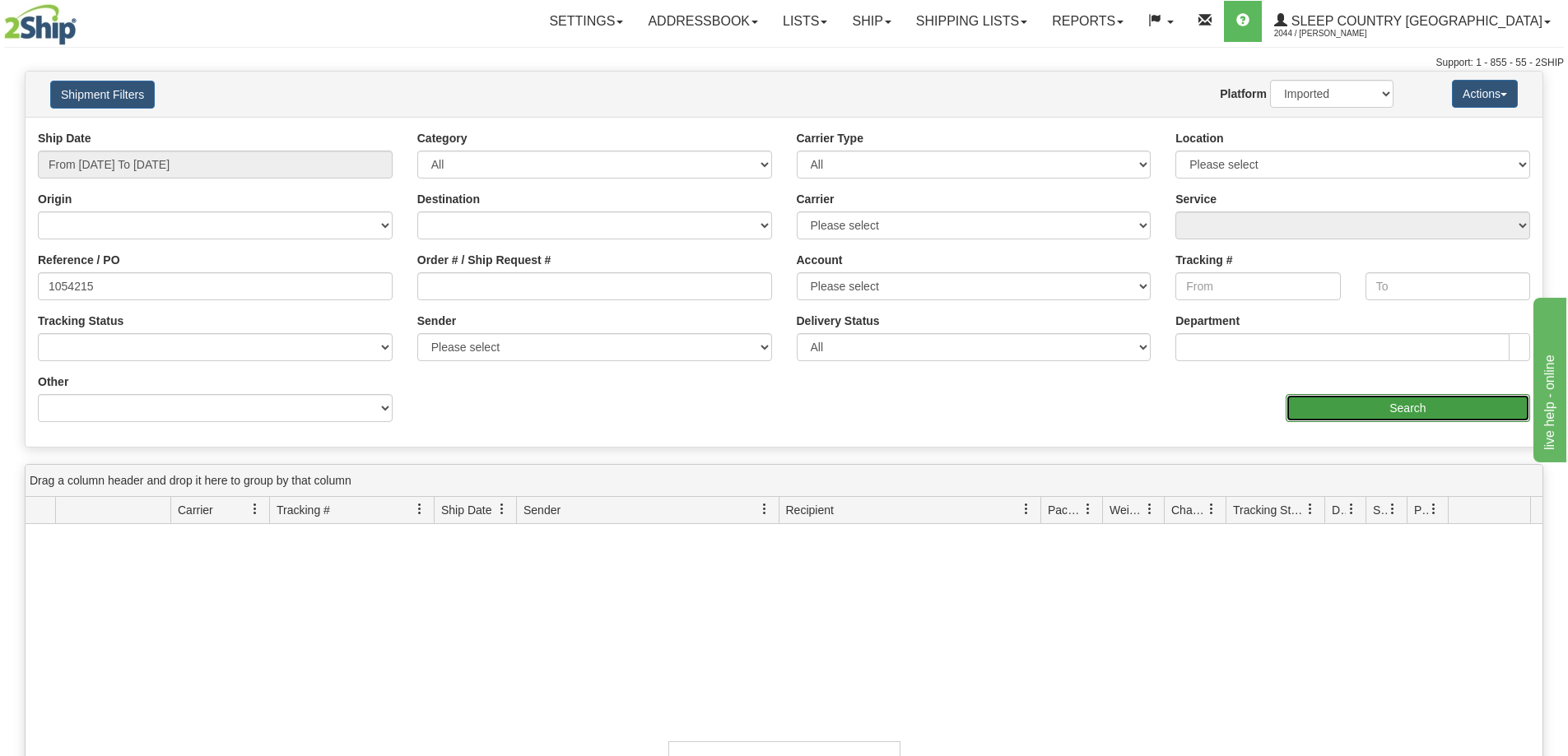
click at [1333, 396] on input "Search" at bounding box center [1407, 408] width 244 height 28
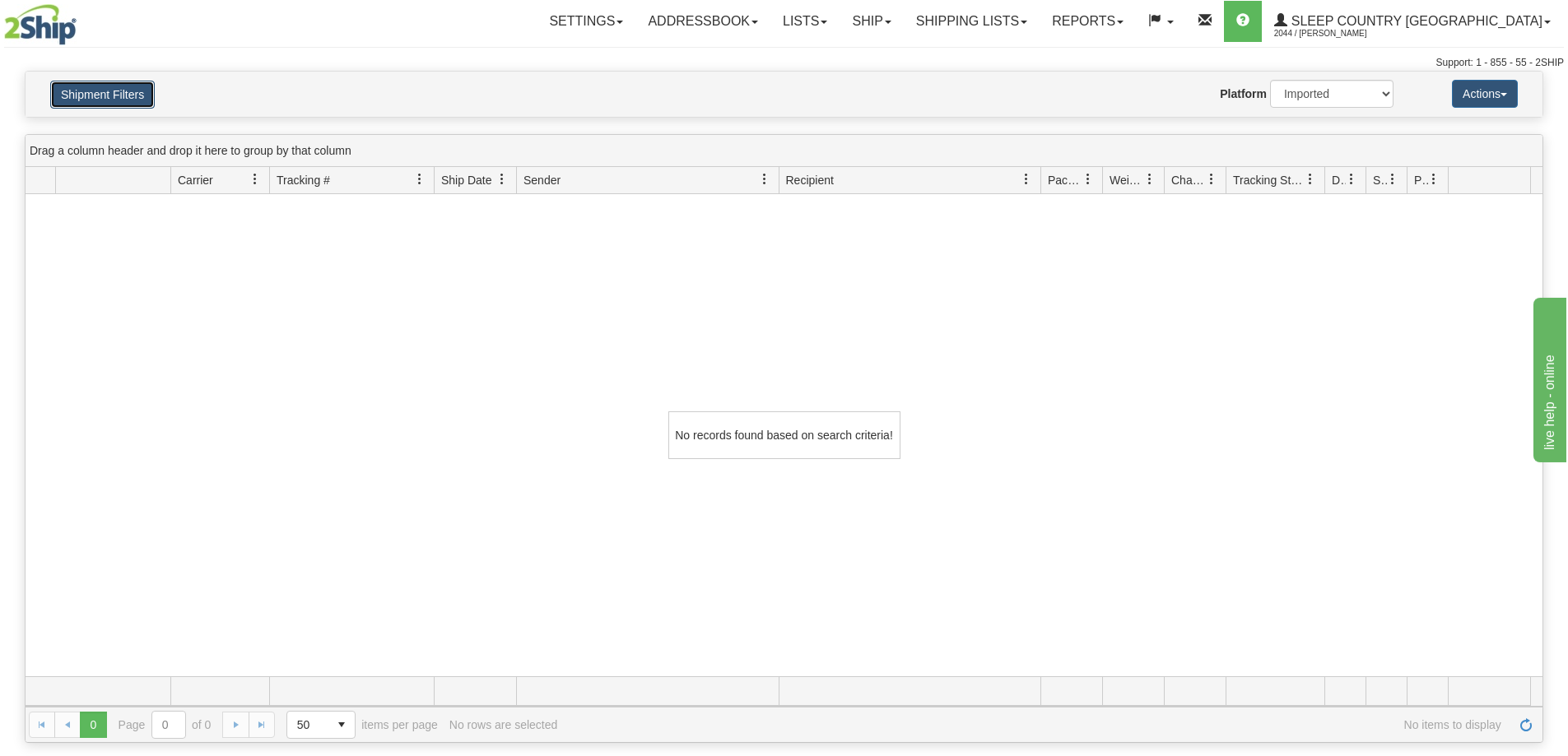
click at [135, 95] on button "Shipment Filters" at bounding box center [103, 94] width 105 height 28
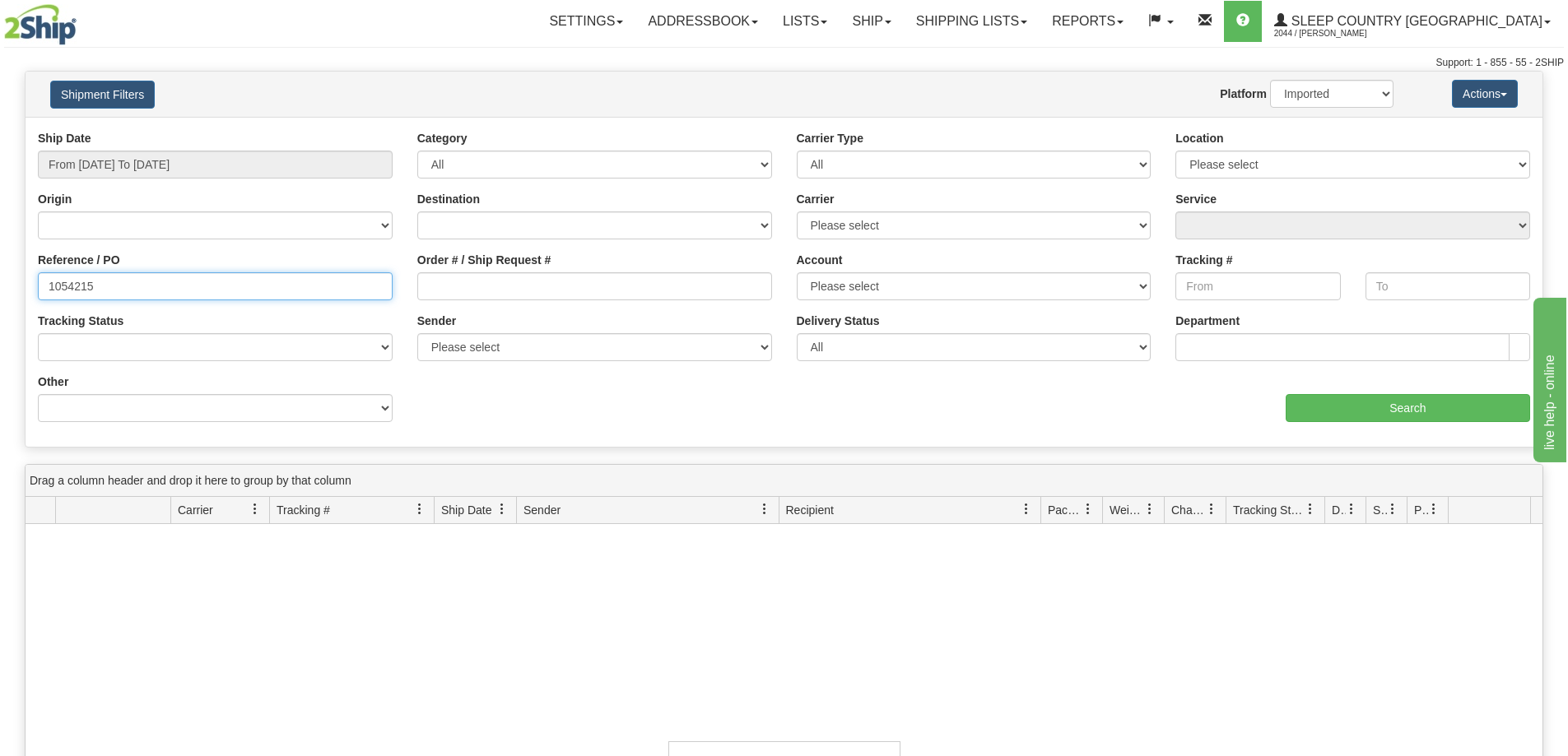
drag, startPoint x: 181, startPoint y: 290, endPoint x: 0, endPoint y: 271, distance: 182.0
click at [0, 271] on div "Please wait... × Confirm Delete Delete Cancel × Confirm Delete Yes No Cancel × …" at bounding box center [784, 572] width 1568 height 1002
